Goal: Browse casually

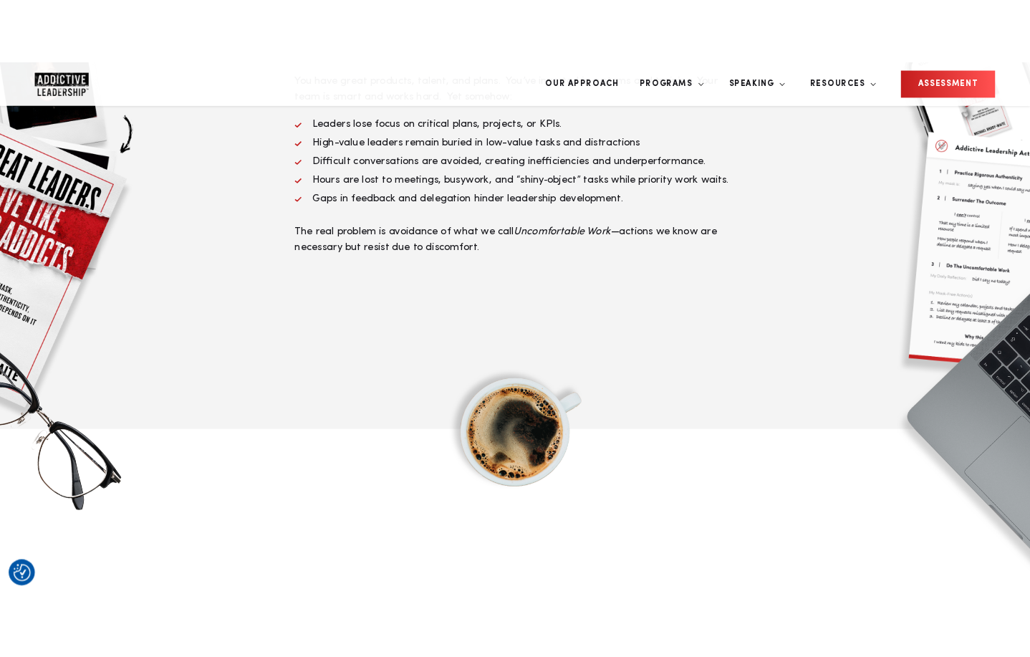
scroll to position [855, 0]
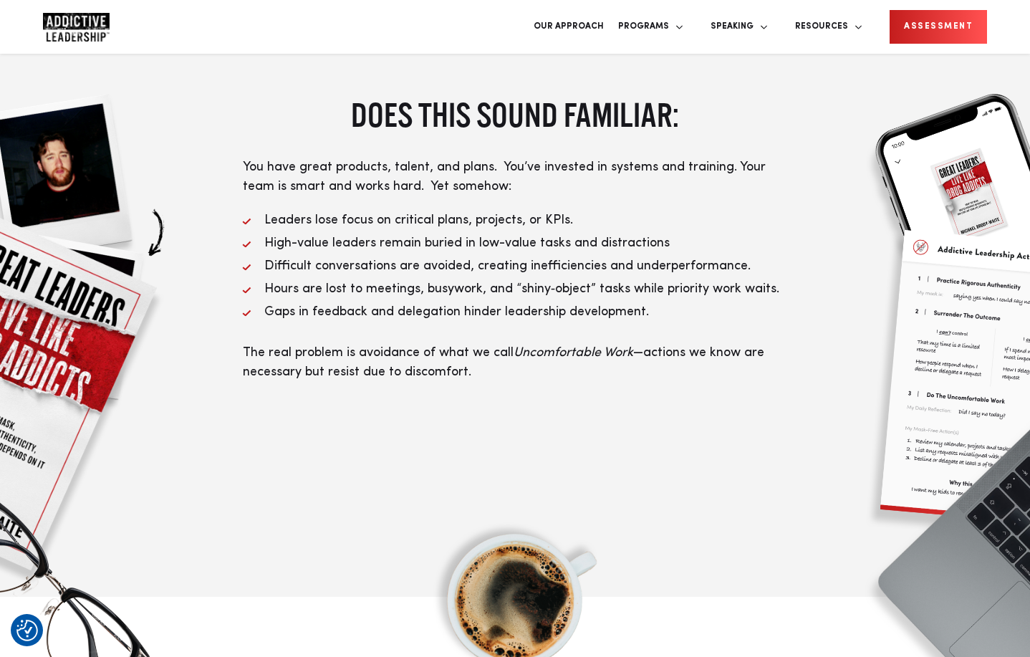
scroll to position [610, 0]
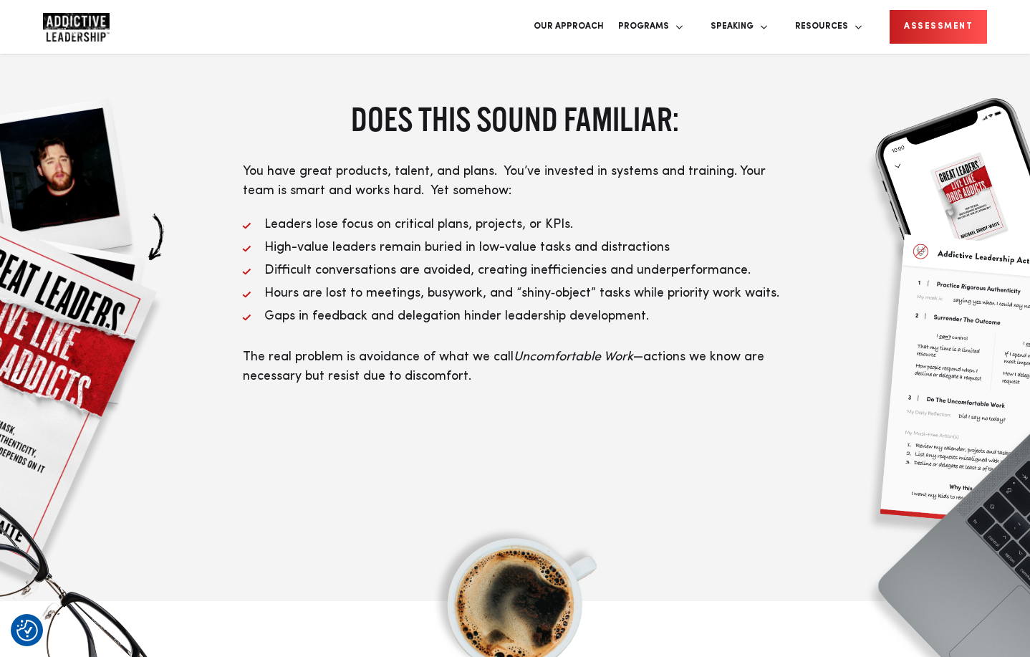
click at [552, 396] on div "DOES THIS SOUND FAMILIAR: You have great products, talent, and plans. You’ve in…" at bounding box center [515, 295] width 1030 height 611
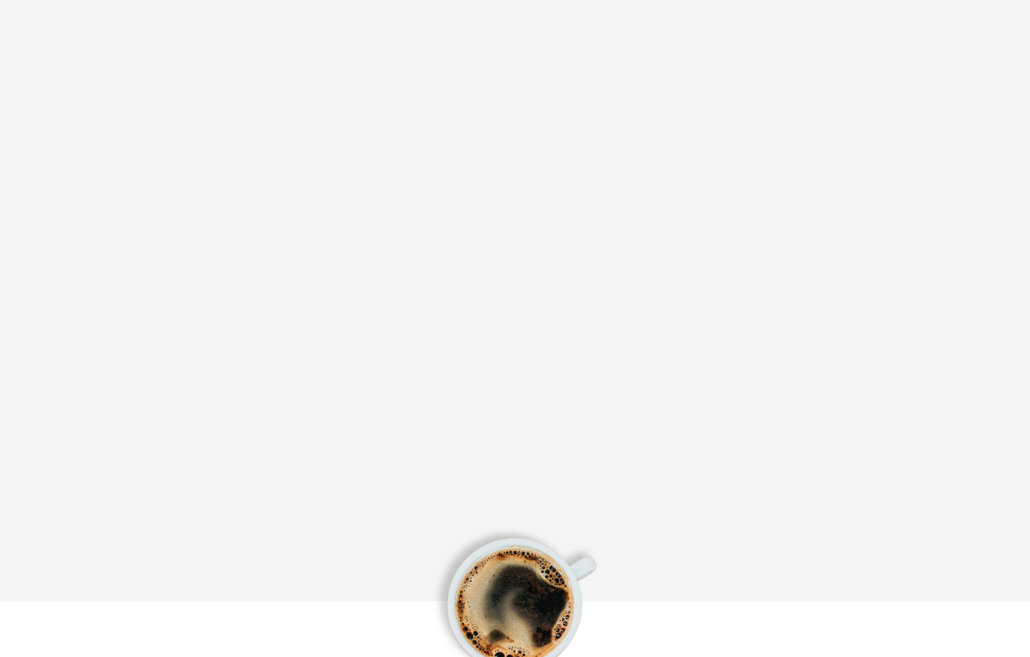
scroll to position [580, 0]
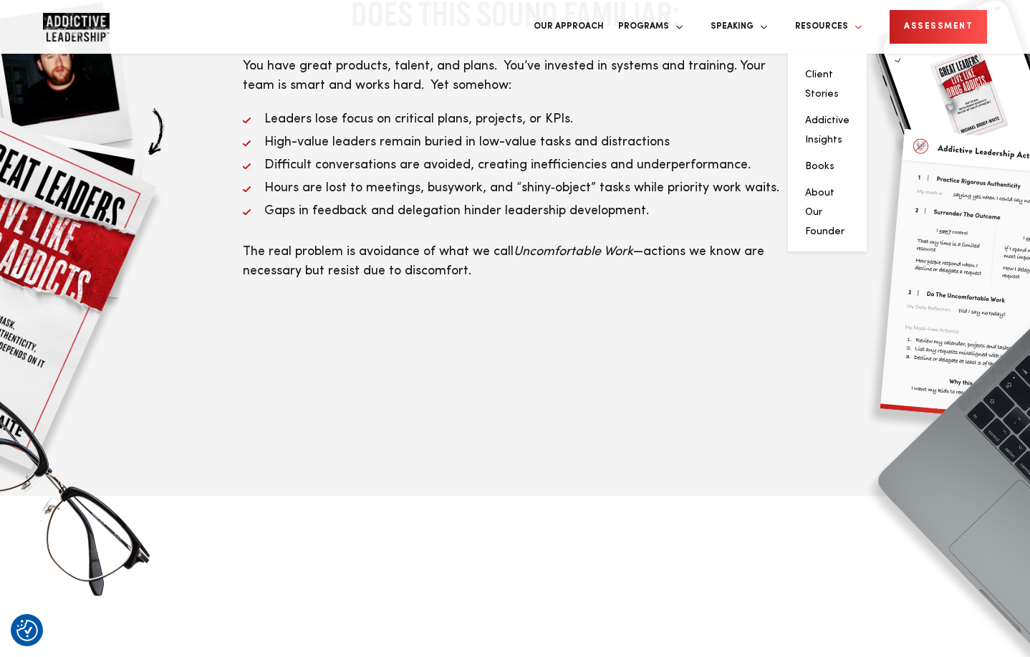
scroll to position [743, 0]
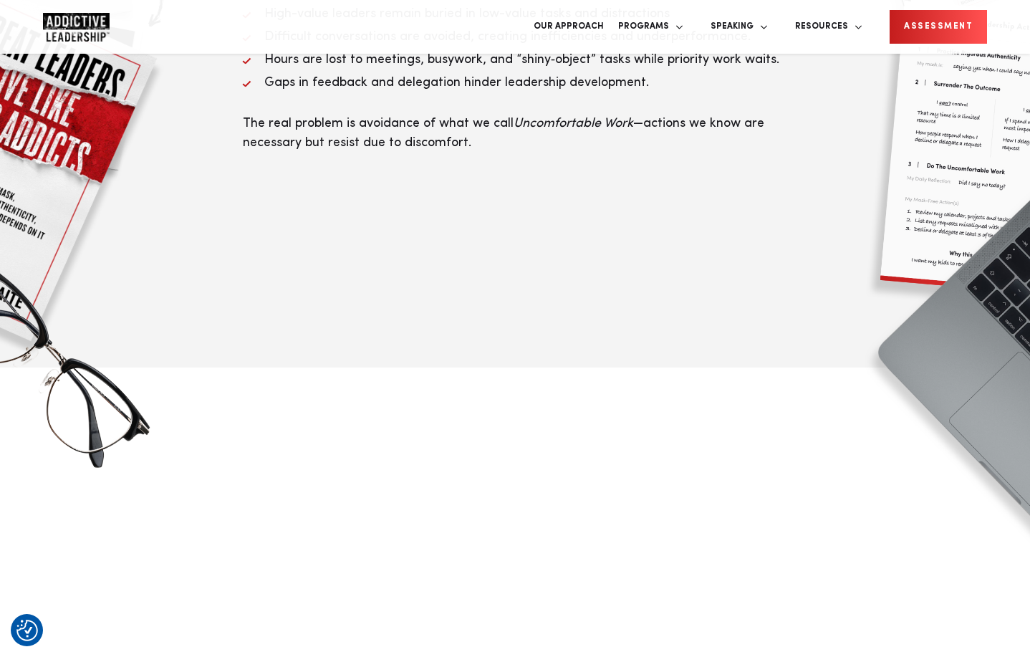
scroll to position [941, 0]
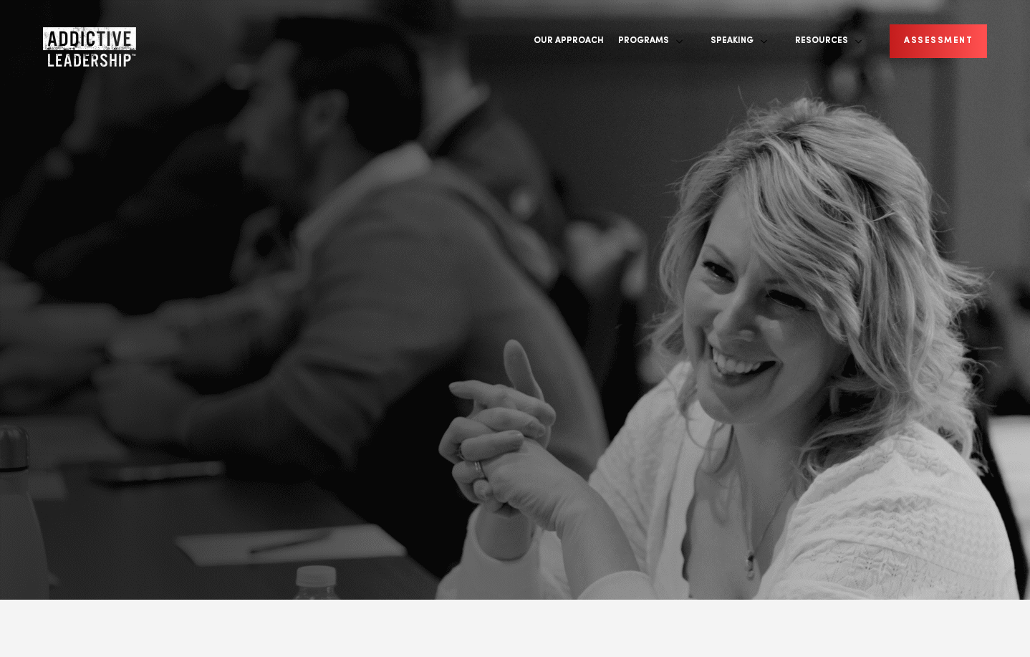
scroll to position [1230, 0]
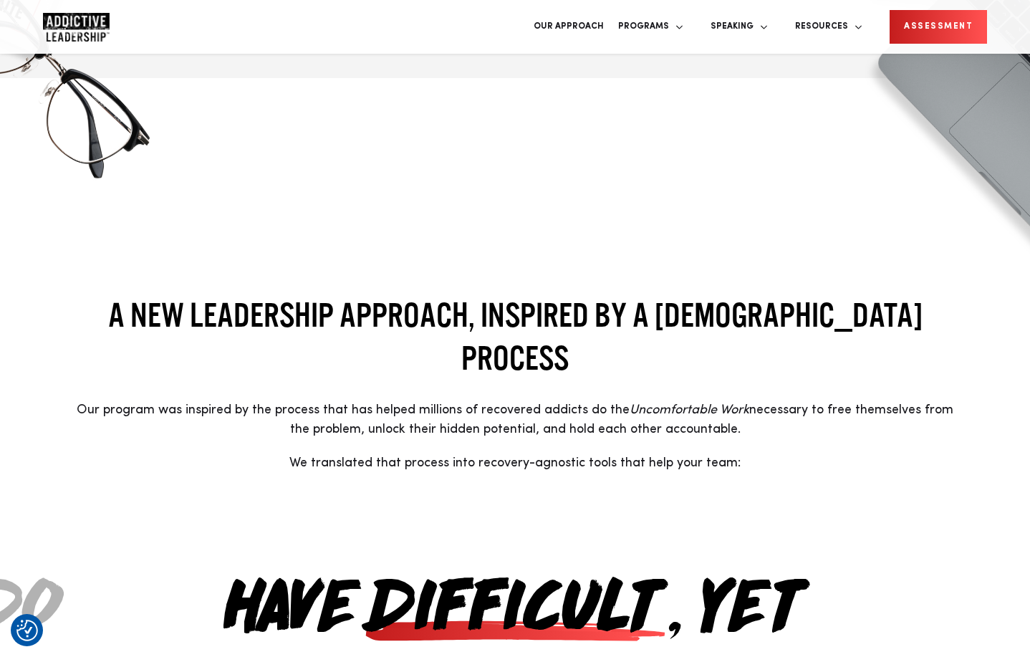
scroll to position [1139, 0]
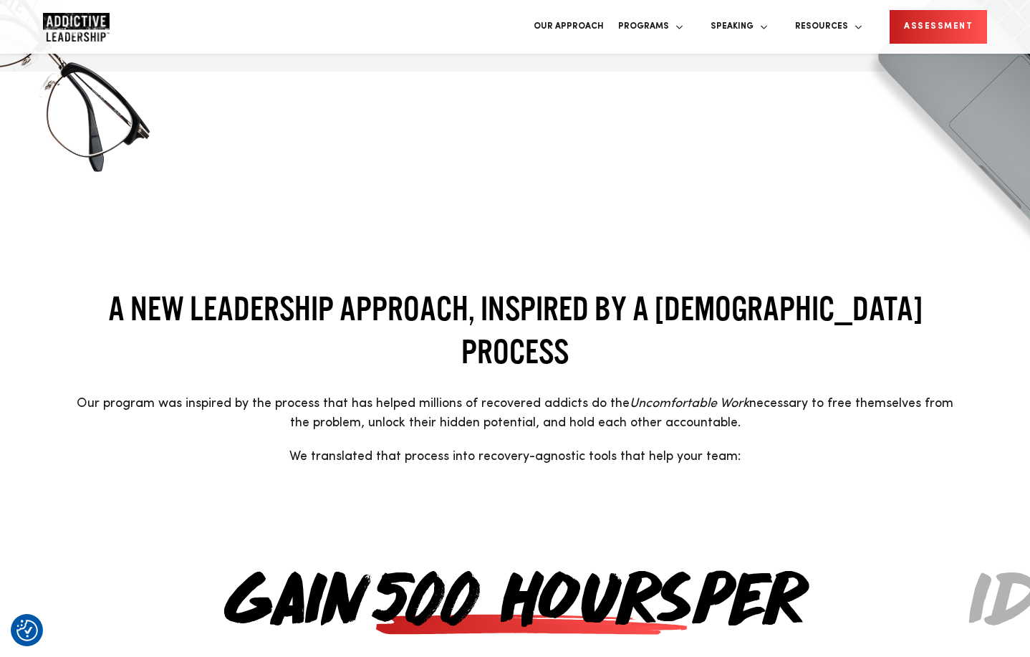
click at [550, 450] on span "We translated that process into recovery-agnostic tools that help your team:" at bounding box center [514, 456] width 451 height 13
